Goal: Task Accomplishment & Management: Complete application form

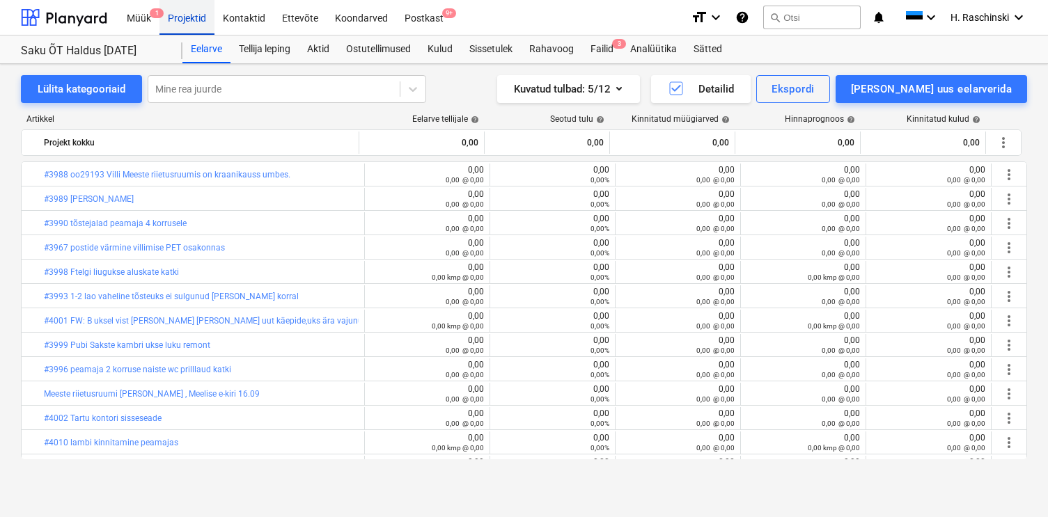
click at [185, 20] on div "Projektid" at bounding box center [186, 17] width 55 height 36
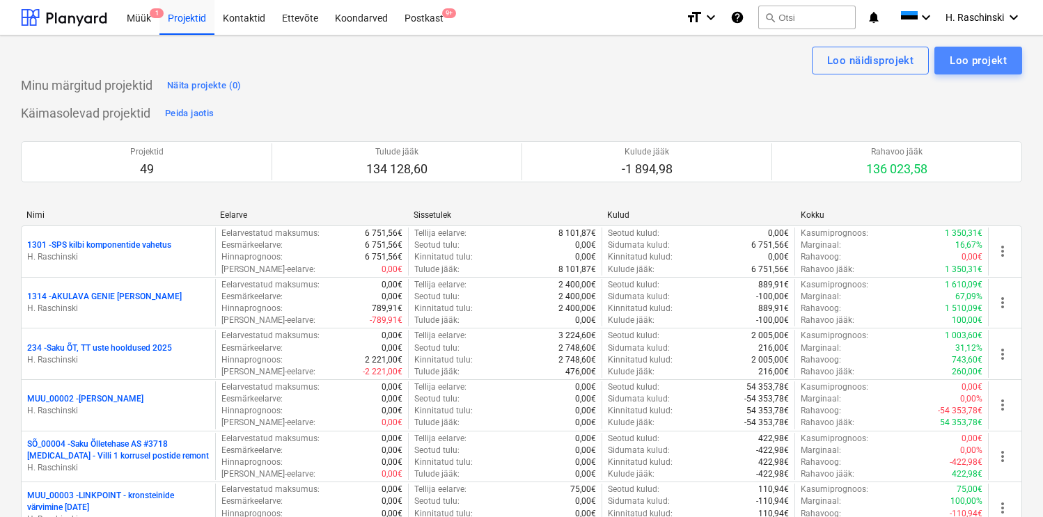
click at [967, 60] on div "Loo projekt" at bounding box center [978, 61] width 57 height 18
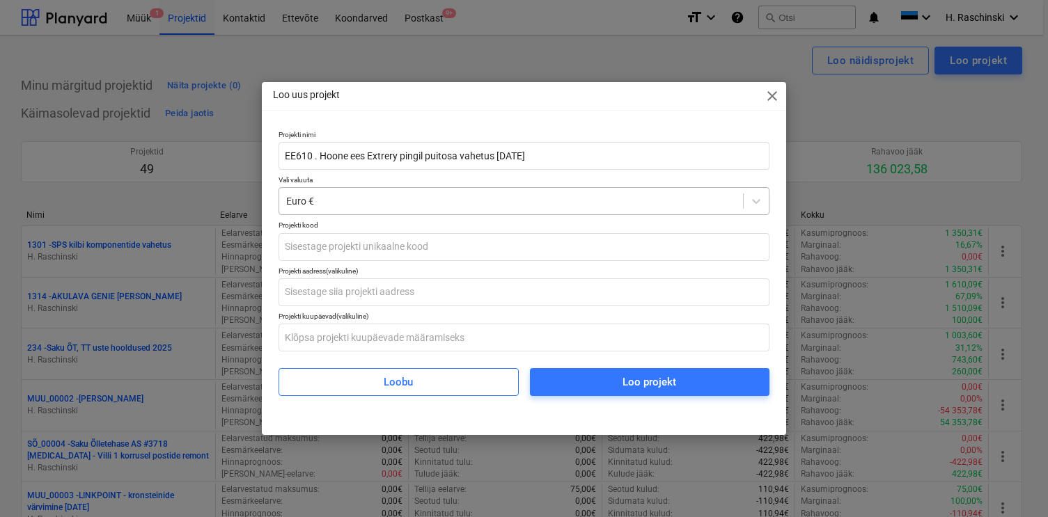
type input "EE610 . Hoone ees Extrery pingil puitosa vahetus [DATE]"
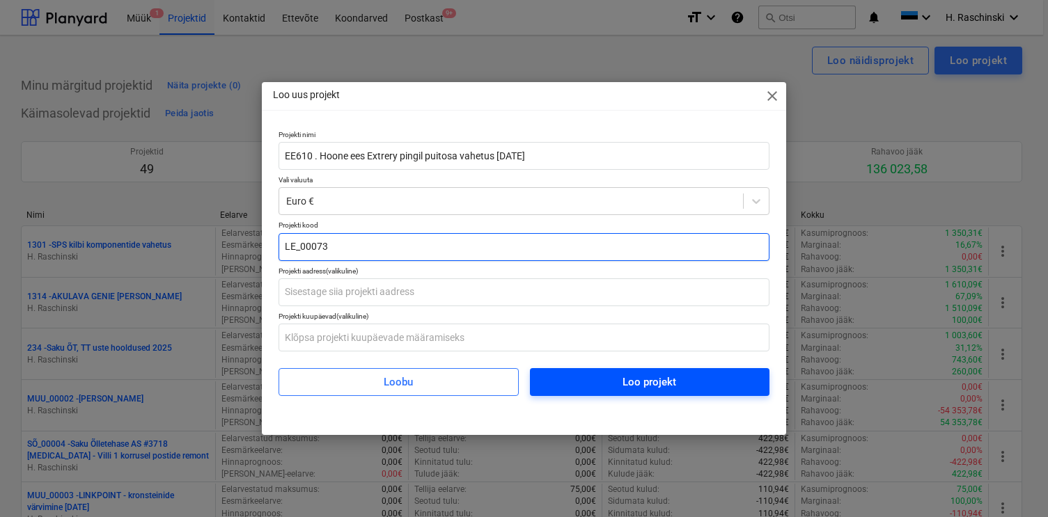
type input "LE_00073"
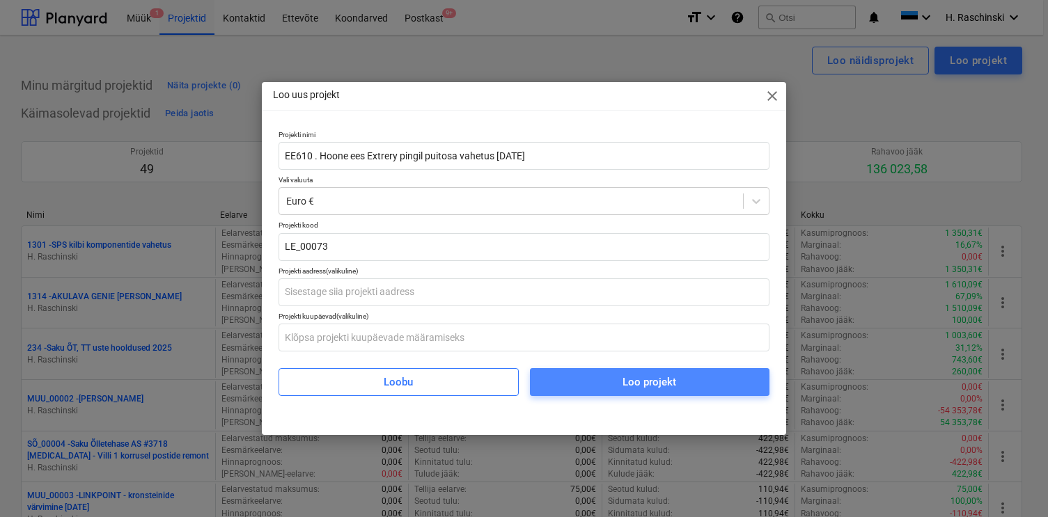
click at [681, 385] on span "Loo projekt" at bounding box center [650, 382] width 206 height 18
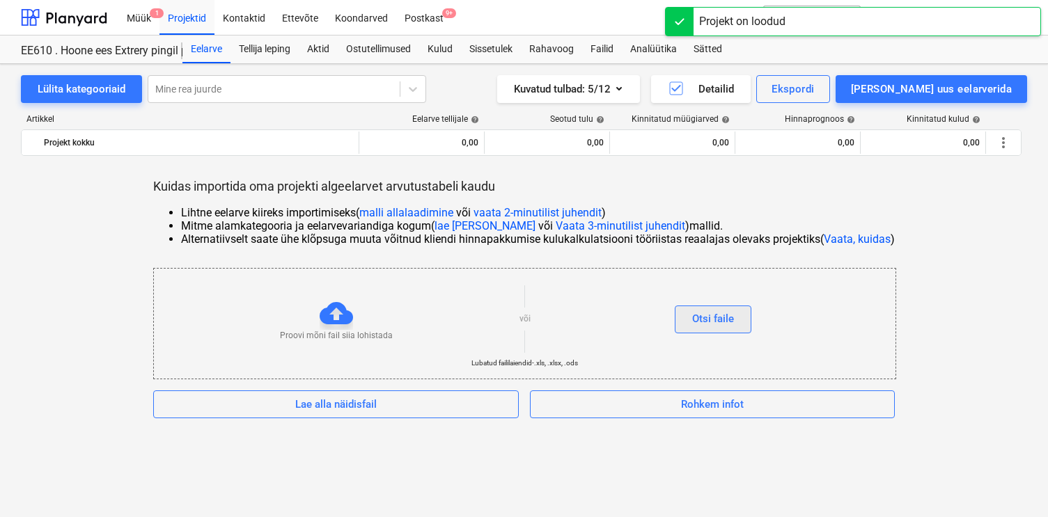
click at [704, 313] on div "Otsi faile" at bounding box center [713, 319] width 42 height 18
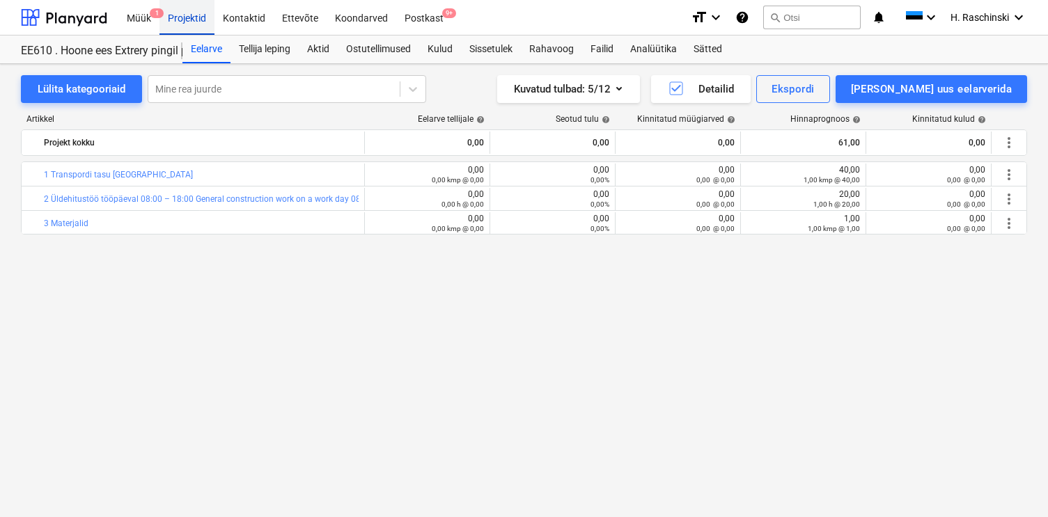
click at [203, 22] on div "Projektid" at bounding box center [186, 17] width 55 height 36
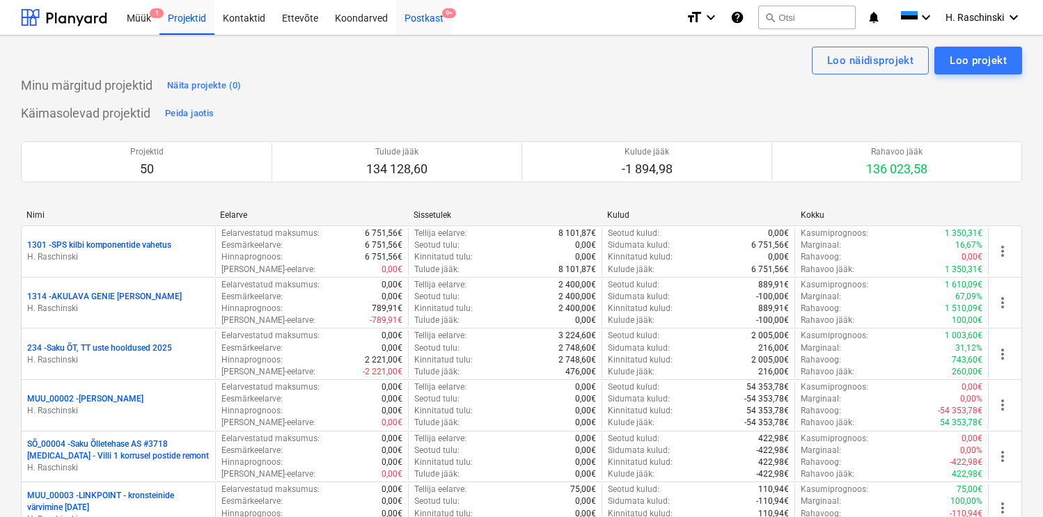
click at [404, 18] on div "Postkast 9+" at bounding box center [424, 17] width 56 height 36
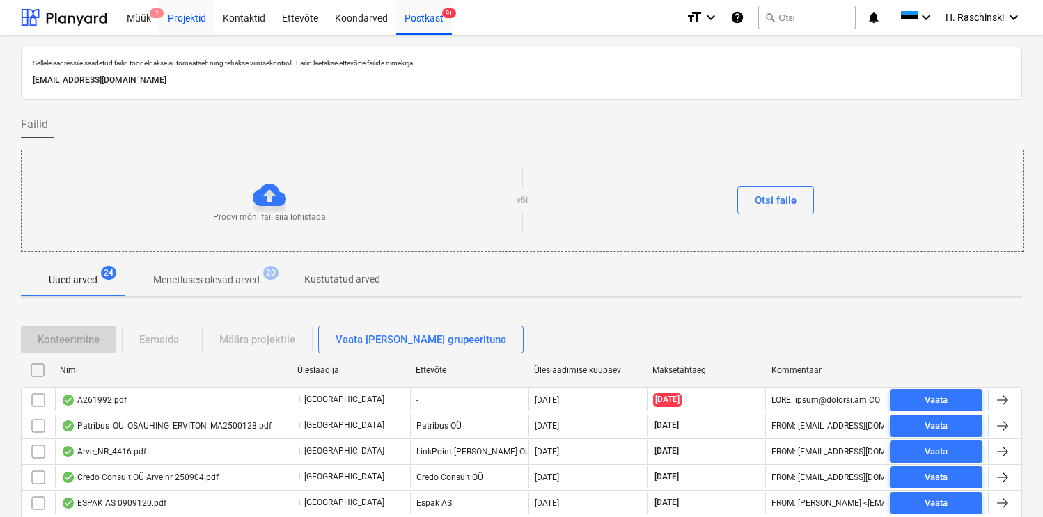
click at [211, 20] on div "Projektid" at bounding box center [186, 17] width 55 height 36
